Goal: Transaction & Acquisition: Purchase product/service

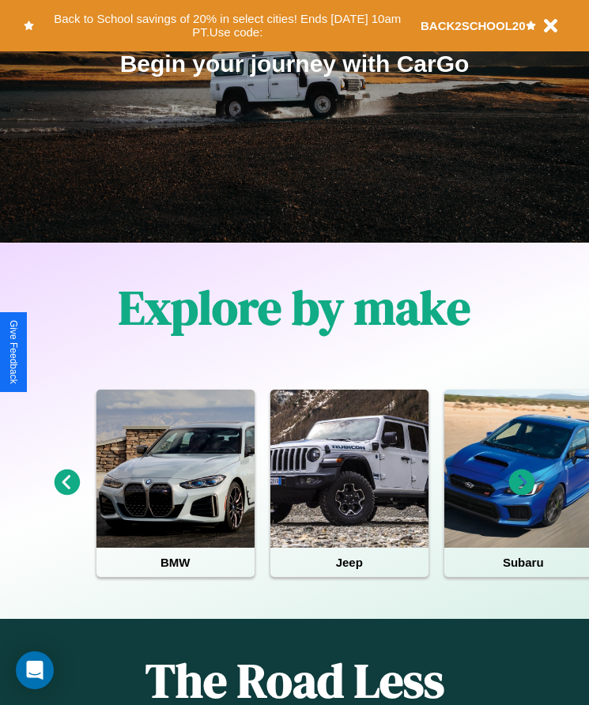
scroll to position [264, 0]
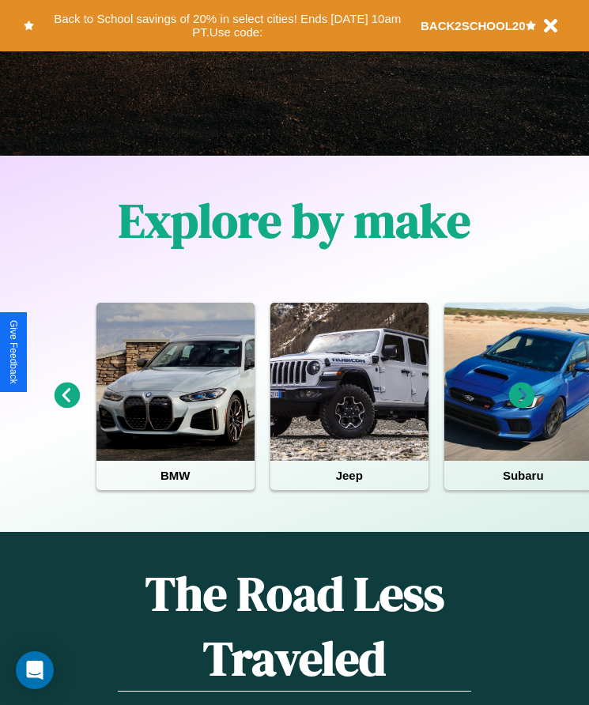
click at [521, 406] on icon at bounding box center [522, 395] width 26 height 26
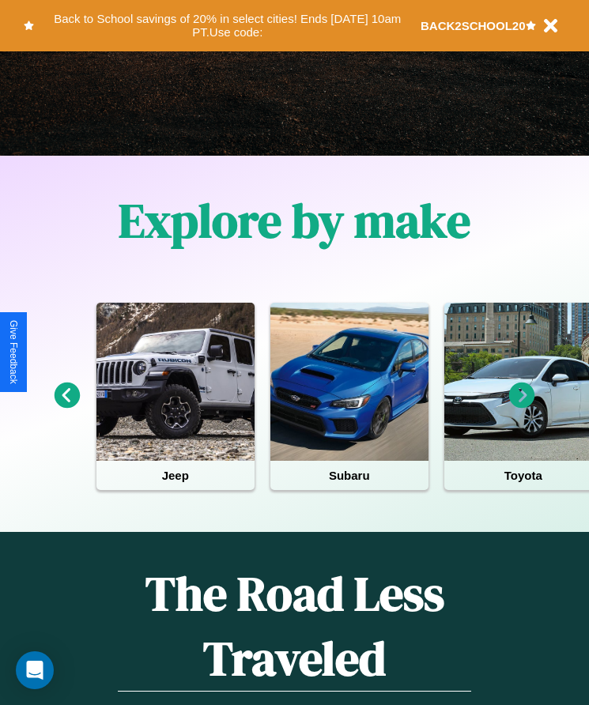
click at [521, 406] on icon at bounding box center [522, 395] width 26 height 26
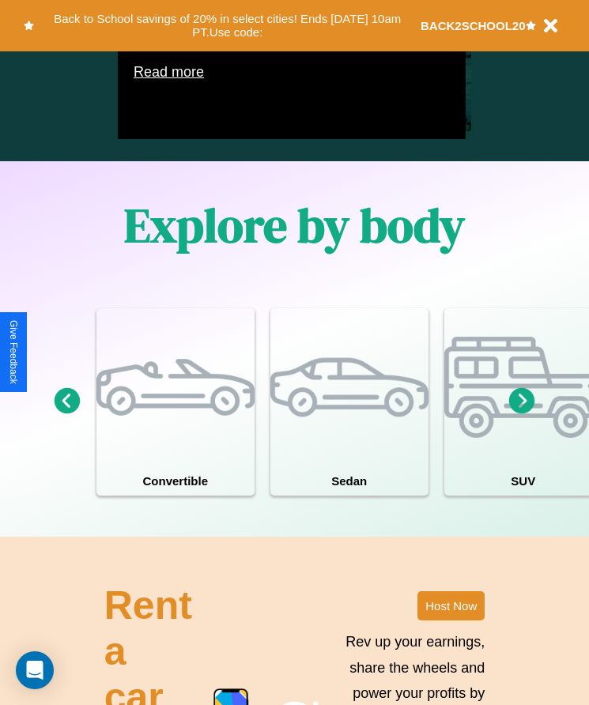
scroll to position [1206, 0]
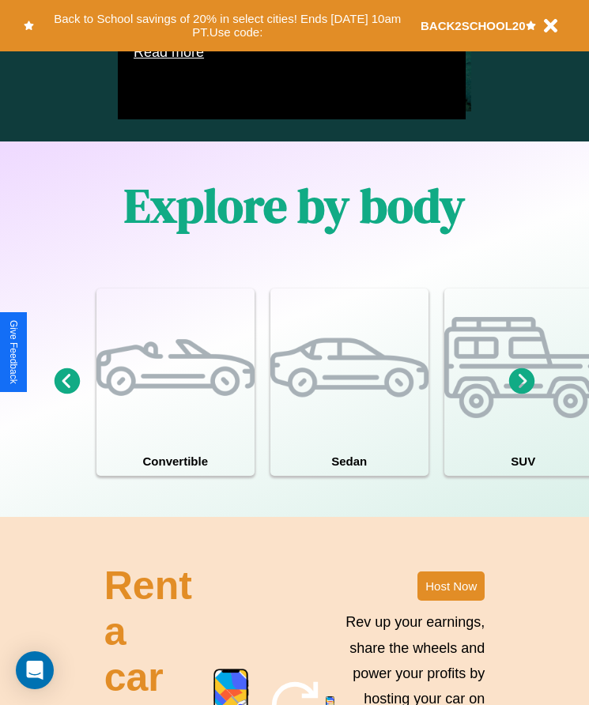
click at [521, 394] on icon at bounding box center [522, 381] width 26 height 26
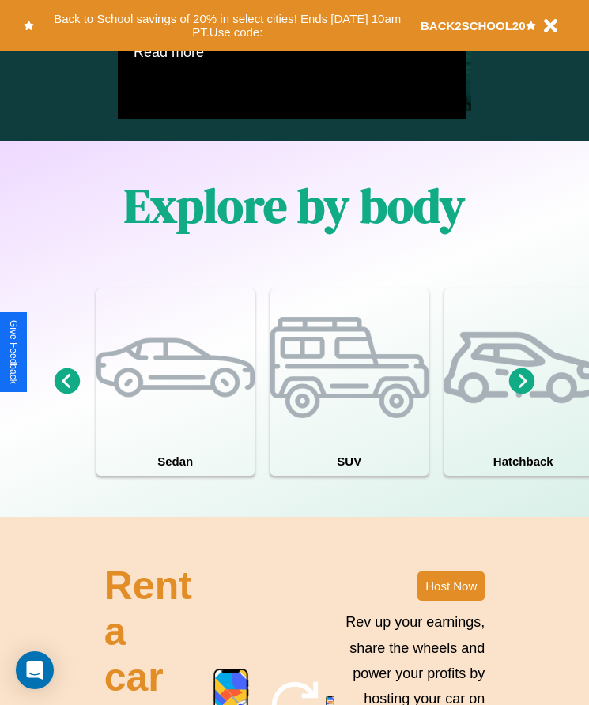
click at [521, 394] on icon at bounding box center [522, 381] width 26 height 26
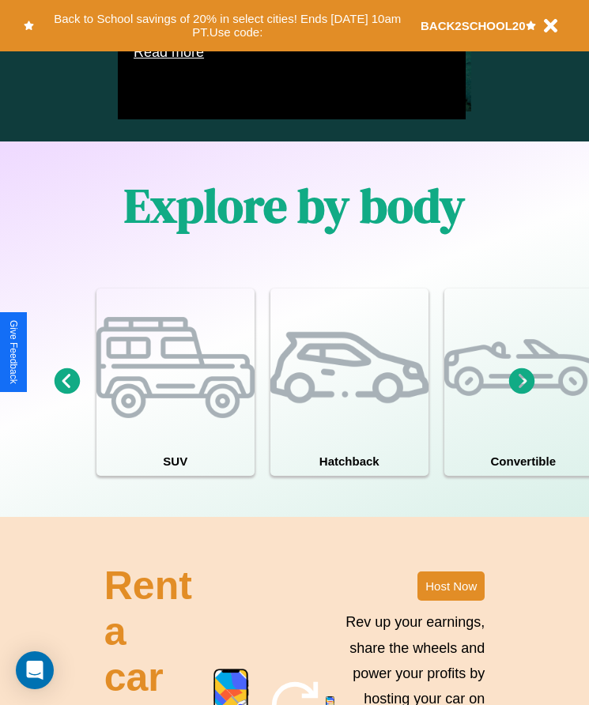
click at [521, 394] on icon at bounding box center [522, 381] width 26 height 26
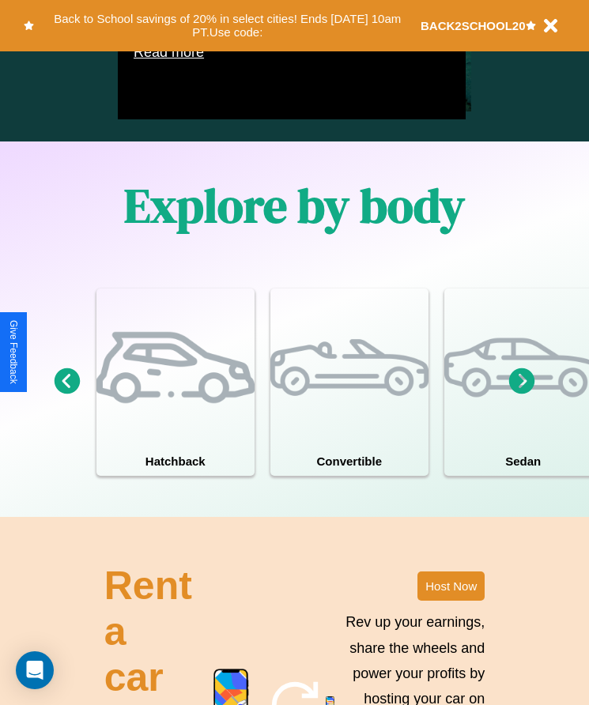
click at [66, 394] on icon at bounding box center [68, 381] width 26 height 26
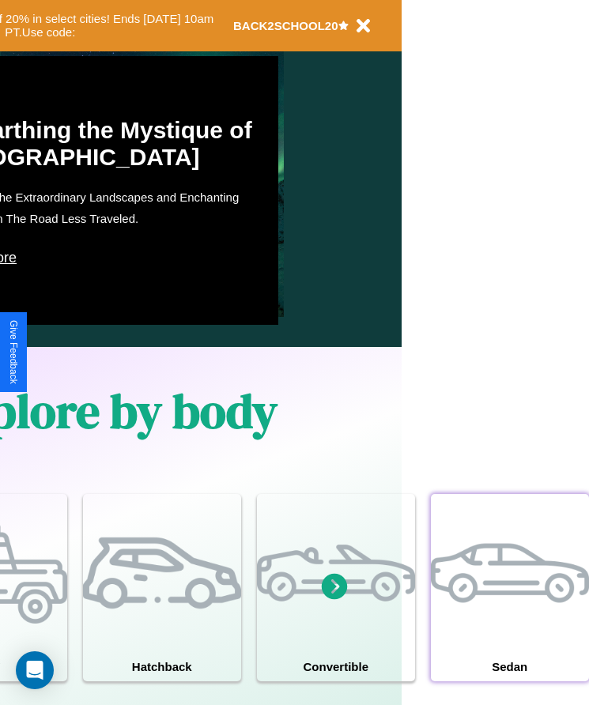
click at [509, 611] on div at bounding box center [510, 573] width 158 height 158
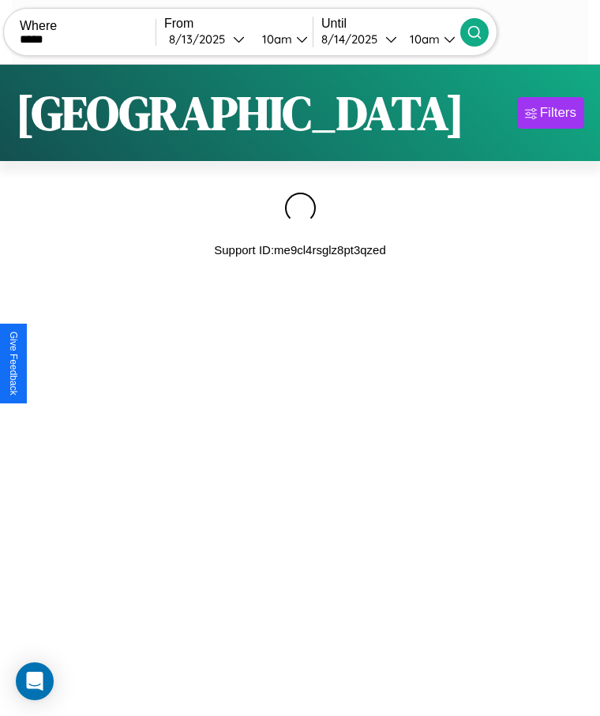
type input "*****"
click at [483, 32] on icon at bounding box center [475, 32] width 16 height 16
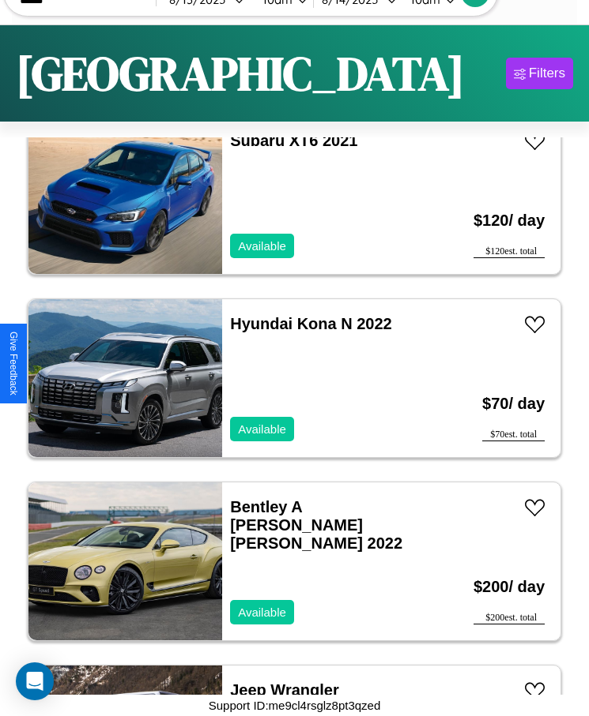
scroll to position [3494, 0]
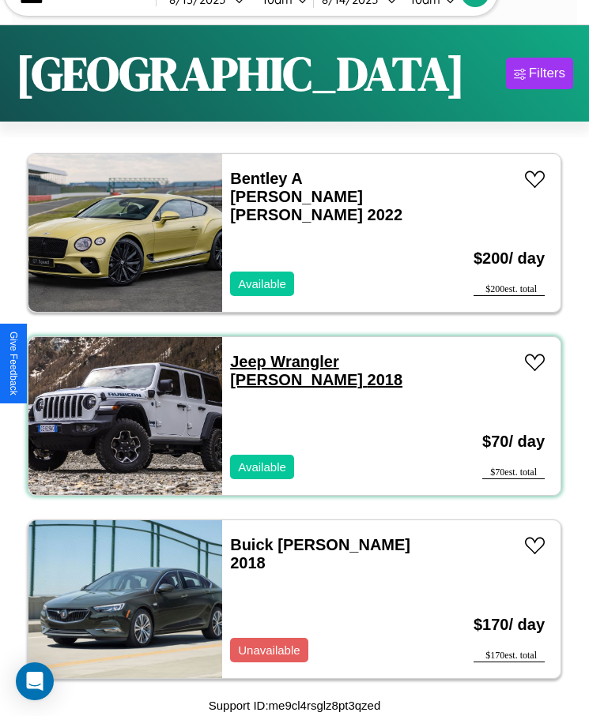
click at [243, 362] on link "Jeep Wrangler JK 2018" at bounding box center [316, 371] width 172 height 36
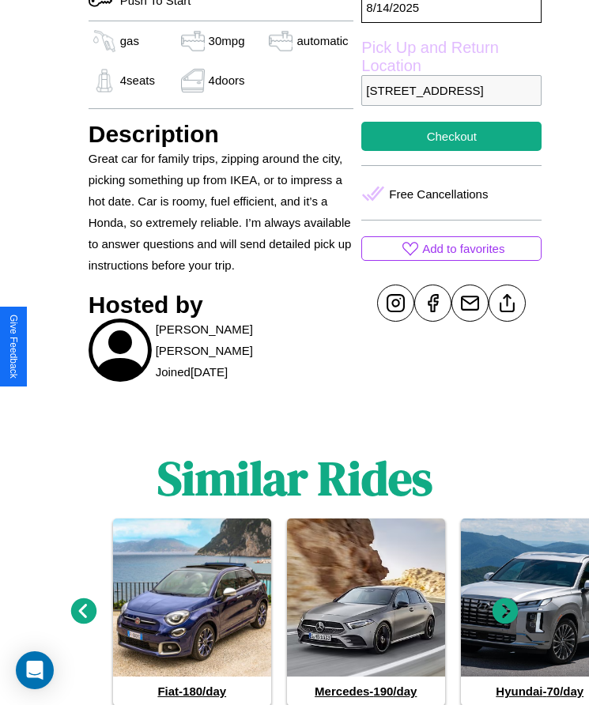
scroll to position [341, 0]
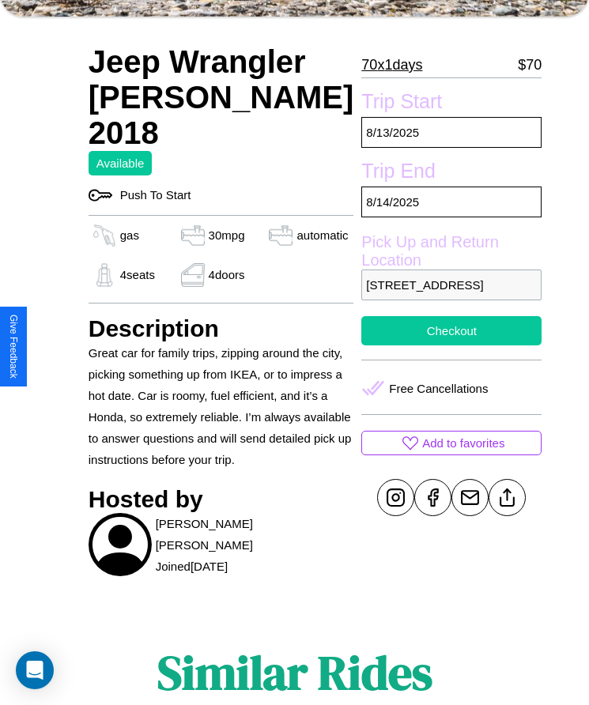
click at [402, 345] on button "Checkout" at bounding box center [451, 330] width 180 height 29
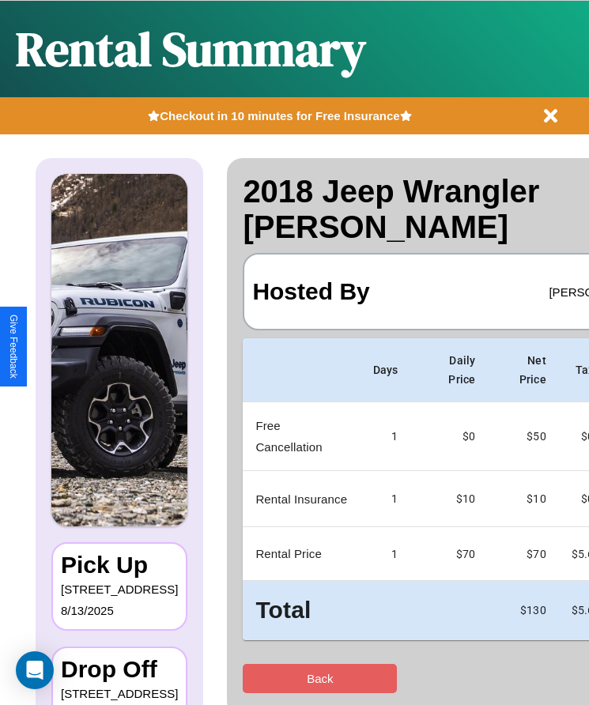
scroll to position [0, 93]
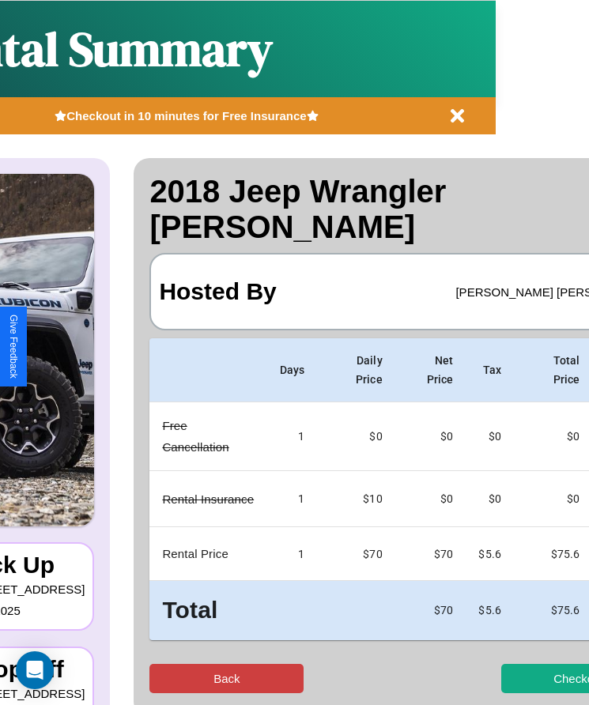
click at [164, 664] on button "Back" at bounding box center [226, 678] width 154 height 29
